Goal: Find specific page/section: Find specific page/section

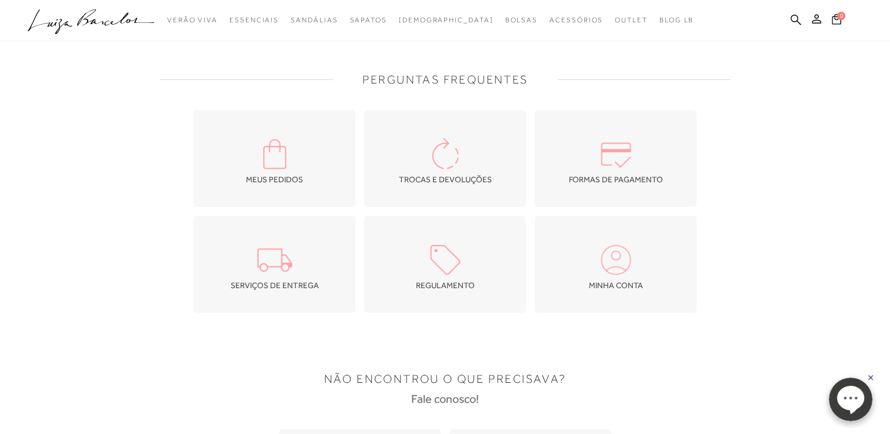
click at [633, 250] on img at bounding box center [615, 259] width 41 height 41
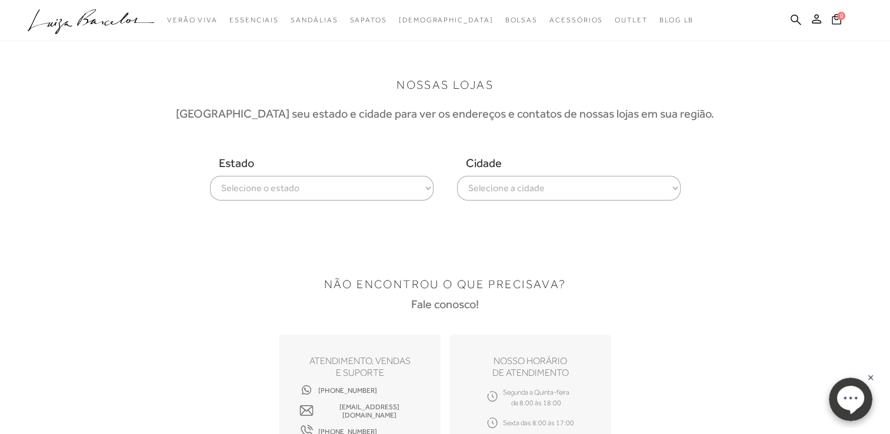
click at [333, 192] on select "Selecione o estado Alagoas Amazonas Bahia Ceará Distrito Federal Espírito Santo…" at bounding box center [321, 188] width 223 height 25
